Goal: Task Accomplishment & Management: Use online tool/utility

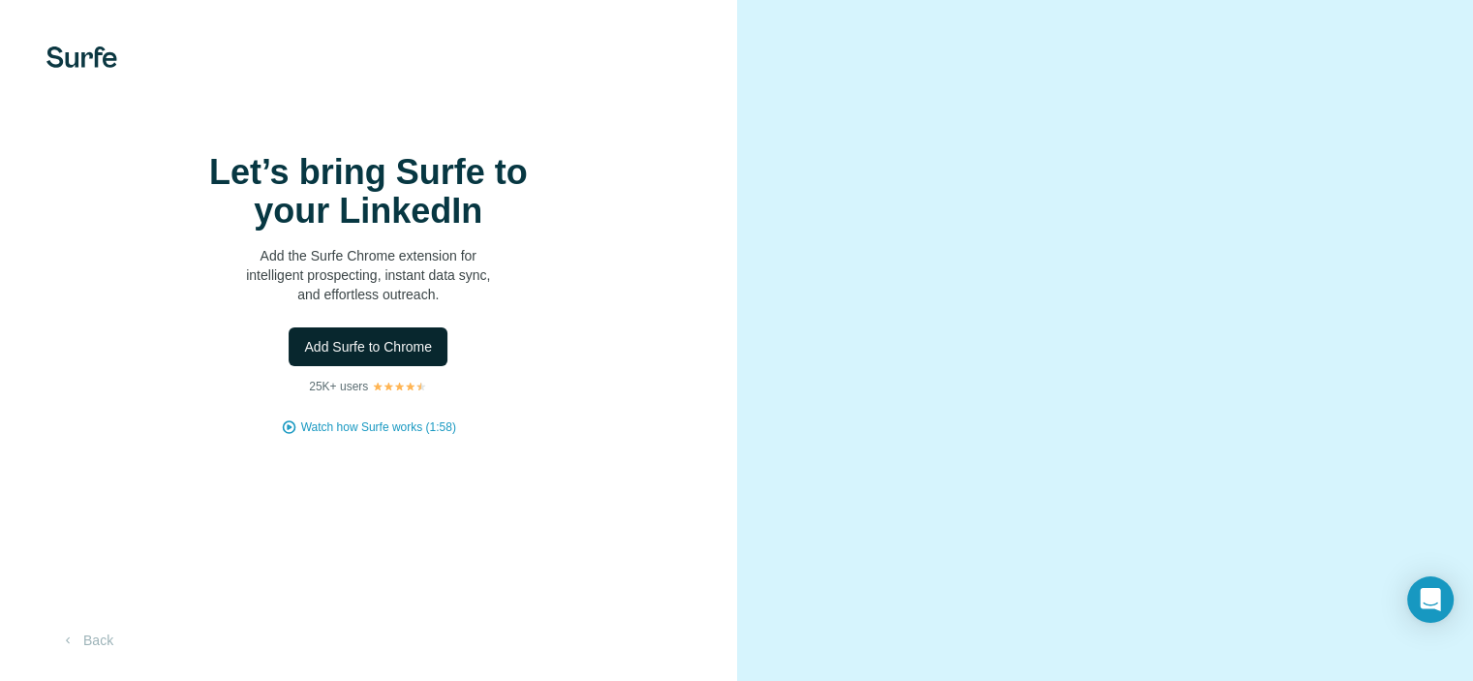
click at [386, 366] on button "Add Surfe to Chrome" at bounding box center [368, 346] width 159 height 39
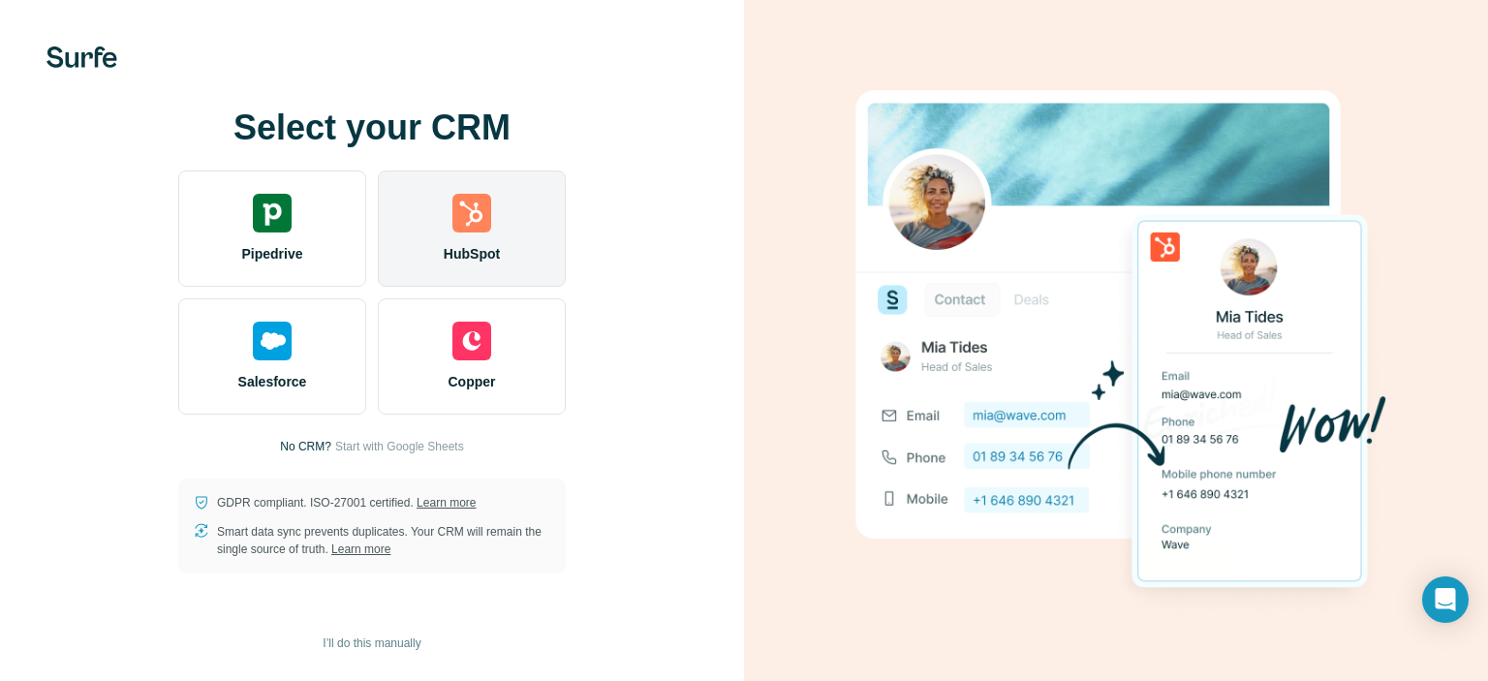
click at [465, 241] on div "HubSpot" at bounding box center [472, 228] width 188 height 116
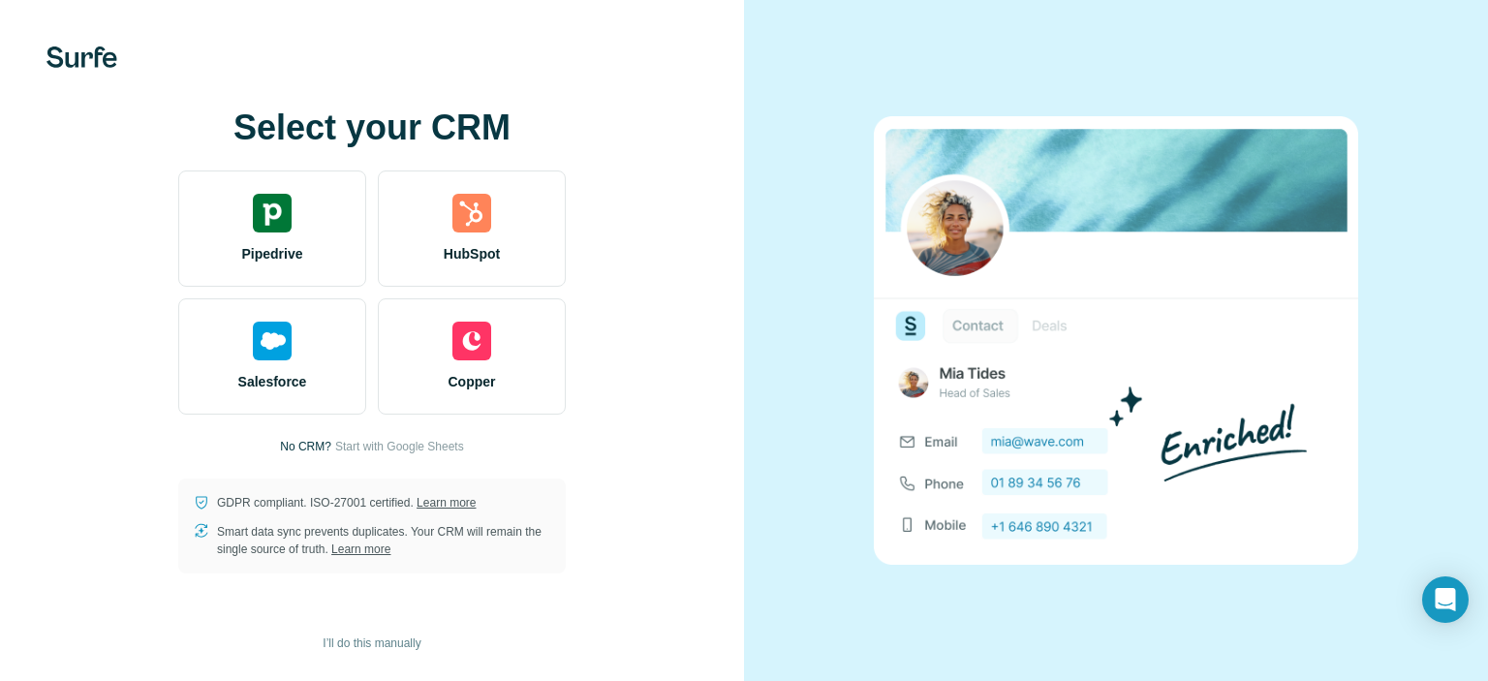
click at [672, 316] on div "Select your CRM Pipedrive HubSpot Salesforce Copper No CRM? Start with Google S…" at bounding box center [372, 340] width 666 height 465
